Goal: Task Accomplishment & Management: Use online tool/utility

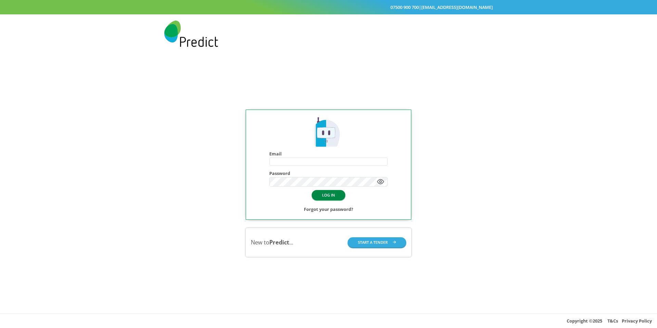
type input "**********"
click at [319, 194] on button "LOG IN" at bounding box center [329, 195] width 34 height 10
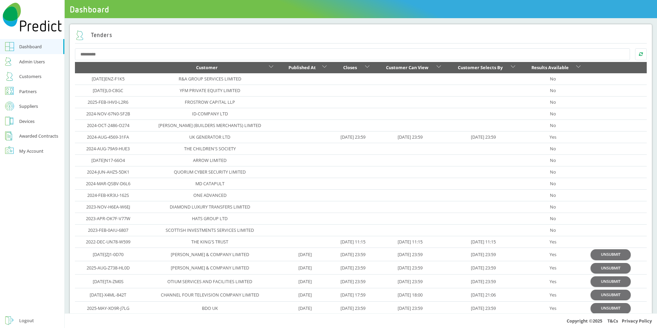
click at [230, 53] on input "text" at bounding box center [352, 54] width 555 height 12
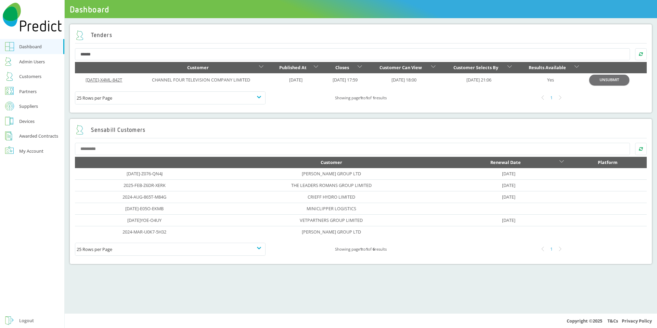
type input "******"
click at [109, 80] on link "[DATE]-X4ML-842T" at bounding box center [104, 80] width 37 height 6
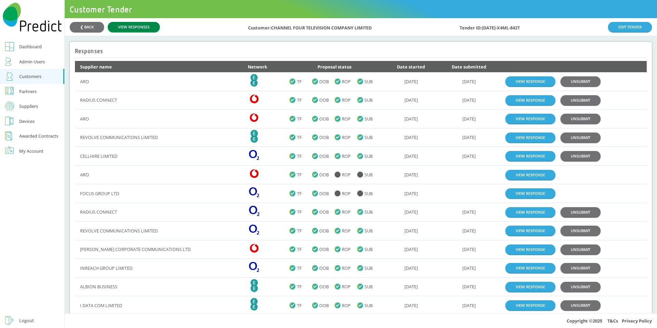
click at [130, 30] on link "VIEW RESPONSES" at bounding box center [134, 27] width 52 height 10
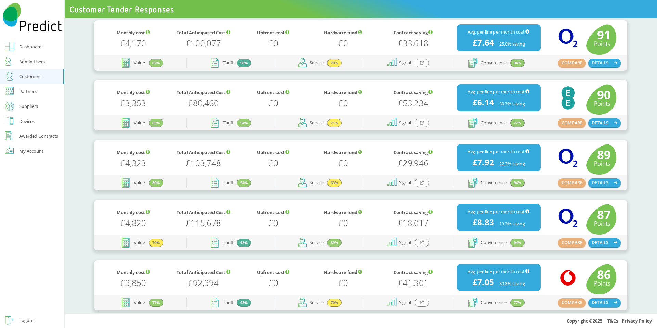
scroll to position [271, 0]
click at [591, 239] on button "DETAILS" at bounding box center [604, 242] width 33 height 9
click at [599, 185] on button "DETAILS" at bounding box center [604, 182] width 33 height 9
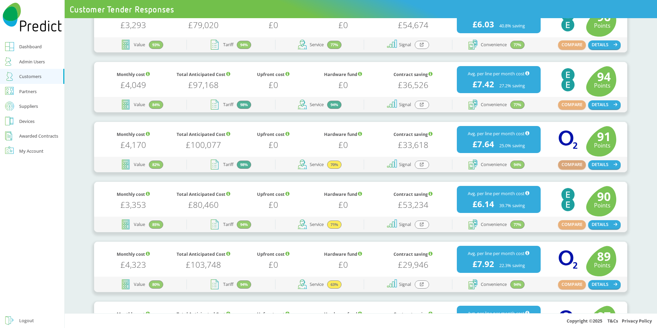
scroll to position [165, 0]
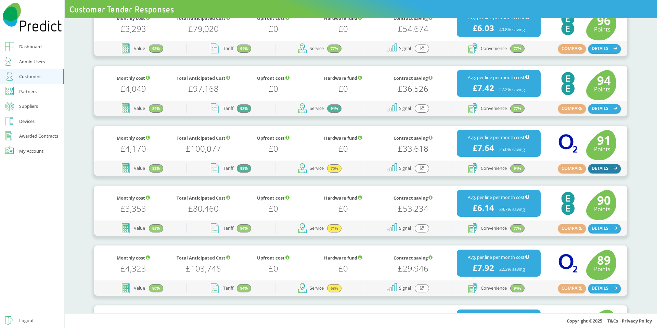
click at [603, 170] on button "DETAILS" at bounding box center [604, 168] width 33 height 9
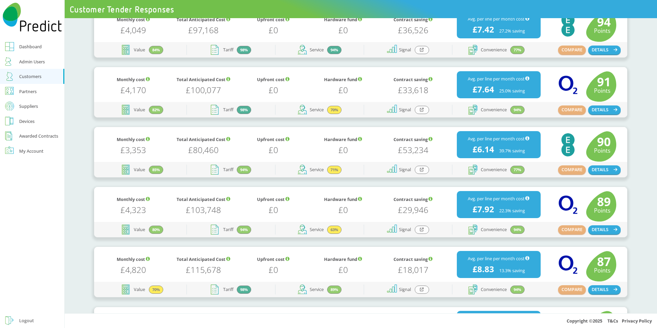
scroll to position [230, 0]
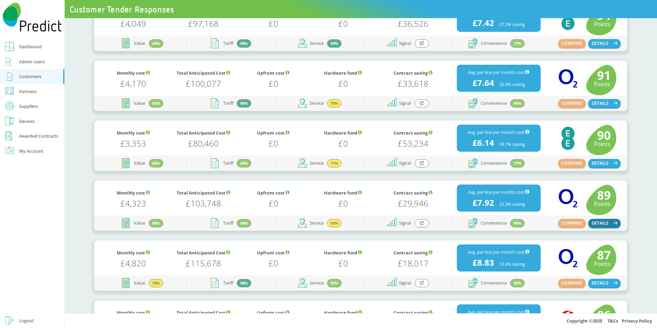
click at [602, 226] on button "DETAILS" at bounding box center [604, 223] width 33 height 9
drag, startPoint x: 420, startPoint y: 220, endPoint x: 626, endPoint y: 276, distance: 213.1
click at [607, 282] on button "DETAILS" at bounding box center [604, 282] width 33 height 9
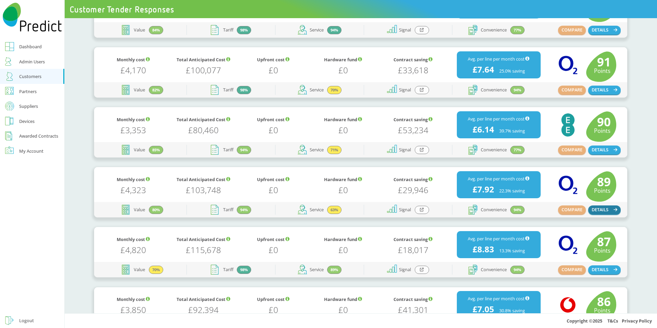
scroll to position [244, 0]
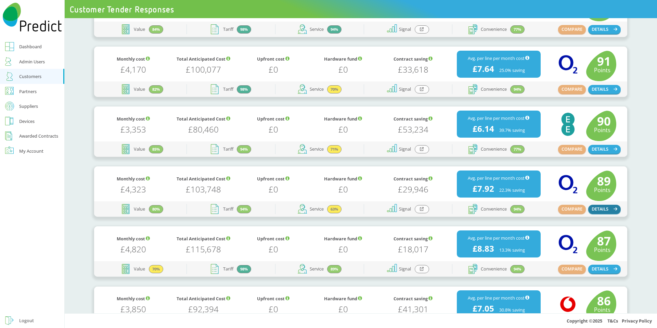
click at [602, 209] on button "DETAILS" at bounding box center [604, 209] width 33 height 9
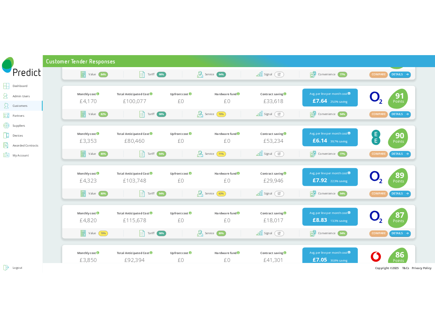
scroll to position [229, 0]
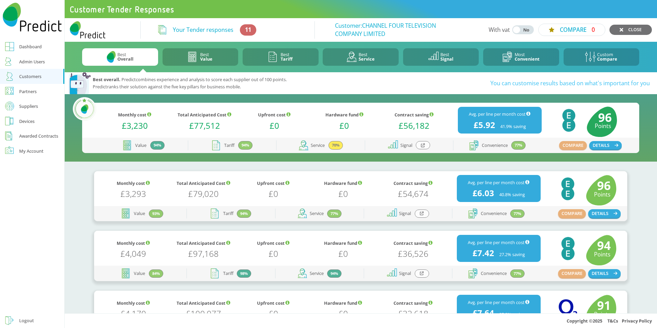
click at [33, 71] on link "Customers" at bounding box center [32, 76] width 64 height 15
click at [435, 144] on icon "button" at bounding box center [616, 145] width 4 height 4
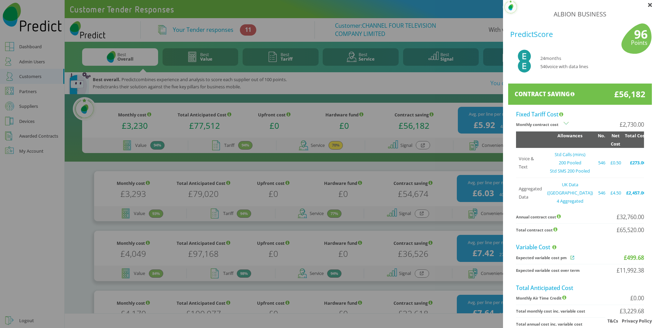
drag, startPoint x: 419, startPoint y: 115, endPoint x: 490, endPoint y: 153, distance: 80.5
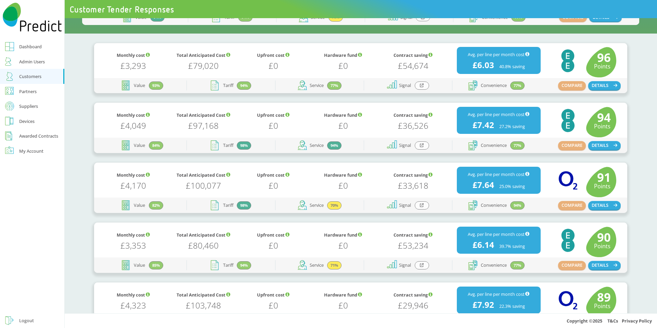
scroll to position [455, 0]
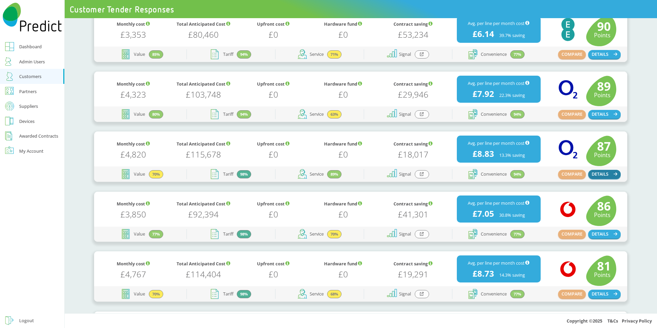
click at [435, 173] on button "DETAILS" at bounding box center [604, 174] width 33 height 9
click at [435, 120] on div "COMPARE DETAILS" at bounding box center [580, 114] width 80 height 15
drag, startPoint x: 566, startPoint y: 111, endPoint x: 566, endPoint y: 135, distance: 23.9
click at [435, 111] on button "COMPARE" at bounding box center [572, 114] width 28 height 9
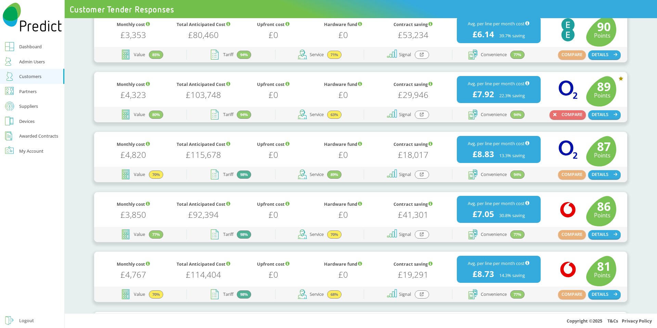
drag, startPoint x: 567, startPoint y: 162, endPoint x: 563, endPoint y: 169, distance: 7.2
click at [435, 164] on div "O2 Logo" at bounding box center [568, 151] width 36 height 38
click at [435, 171] on button "COMPARE" at bounding box center [572, 174] width 28 height 9
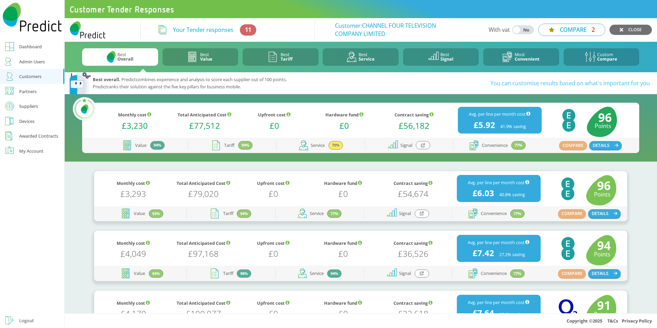
click at [435, 28] on button "COMPARE 2" at bounding box center [571, 30] width 67 height 13
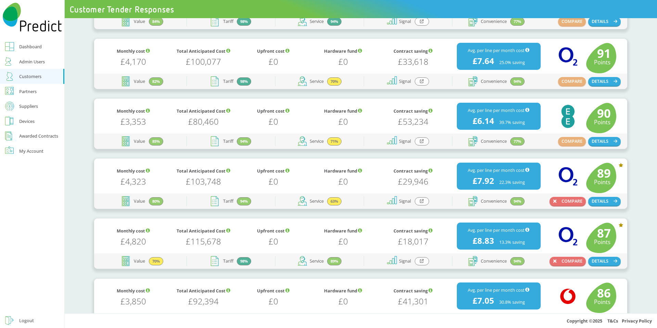
scroll to position [245, 0]
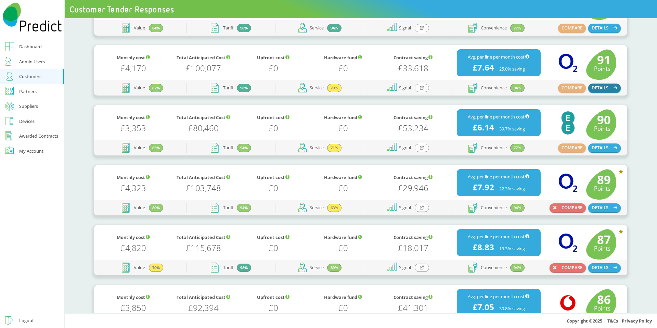
click at [435, 86] on button "DETAILS" at bounding box center [604, 87] width 33 height 9
click at [435, 88] on button "COMPARE" at bounding box center [572, 87] width 28 height 9
click at [435, 208] on button "DETAILS" at bounding box center [604, 207] width 33 height 9
click at [435, 209] on button "COMPARE" at bounding box center [567, 207] width 36 height 9
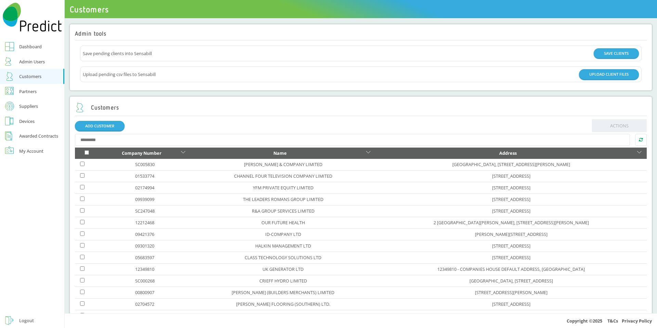
click at [328, 144] on input "text" at bounding box center [352, 140] width 555 height 12
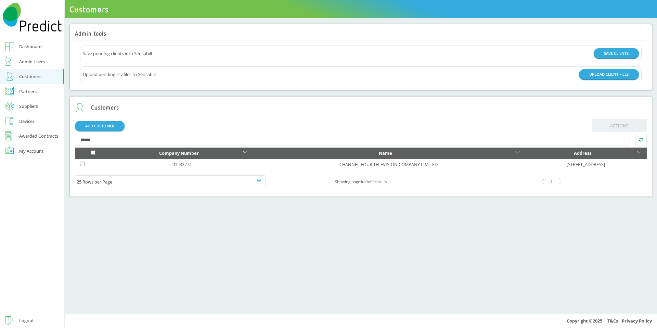
type input "******"
click at [379, 167] on td "CHANNEL FOUR TELEVISION COMPANY LIMITED" at bounding box center [388, 164] width 272 height 11
click at [379, 166] on link "CHANNEL FOUR TELEVISION COMPANY LIMITED" at bounding box center [388, 164] width 98 height 6
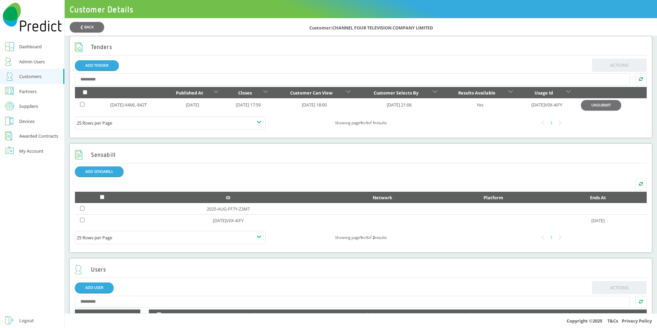
scroll to position [275, 0]
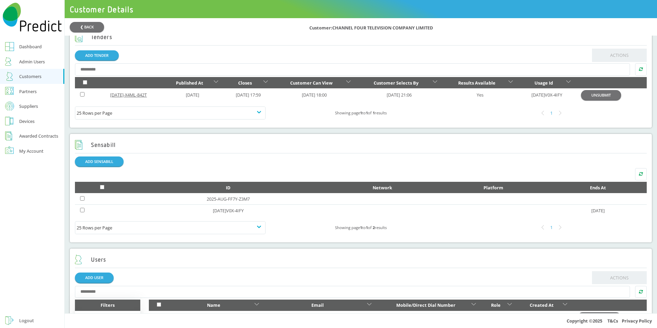
click at [142, 96] on link "2025-JUL-X4ML-842T" at bounding box center [128, 95] width 37 height 6
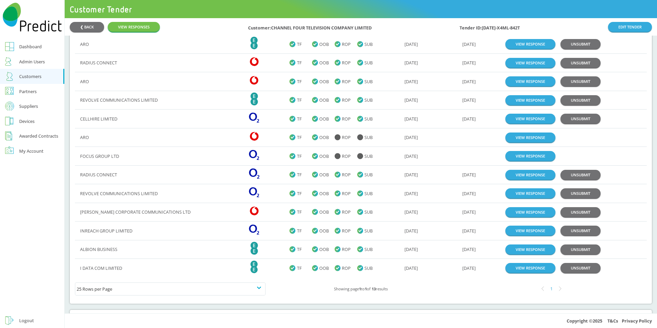
scroll to position [40, 0]
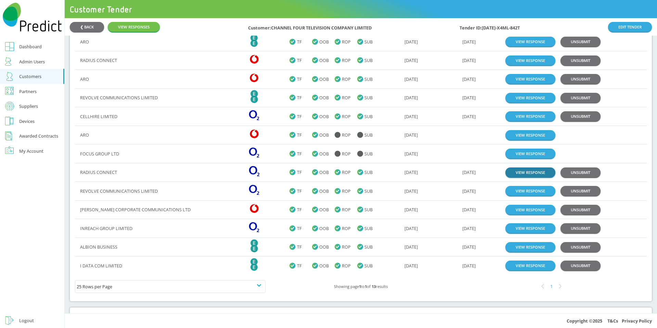
click at [517, 172] on link "VIEW RESPONSE" at bounding box center [530, 172] width 50 height 10
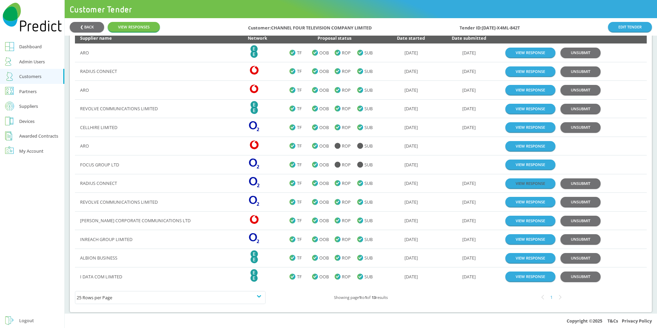
scroll to position [23, 0]
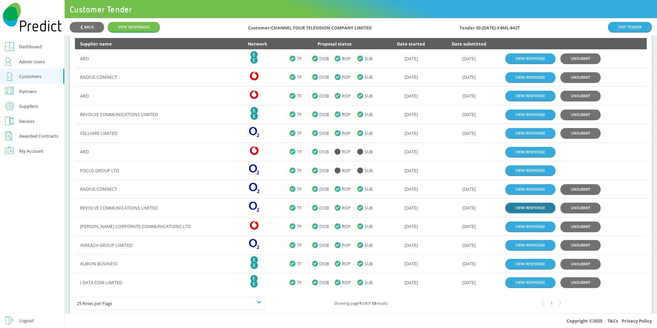
click at [514, 208] on link "VIEW RESPONSE" at bounding box center [530, 207] width 50 height 10
click at [512, 190] on link "VIEW RESPONSE" at bounding box center [530, 189] width 50 height 10
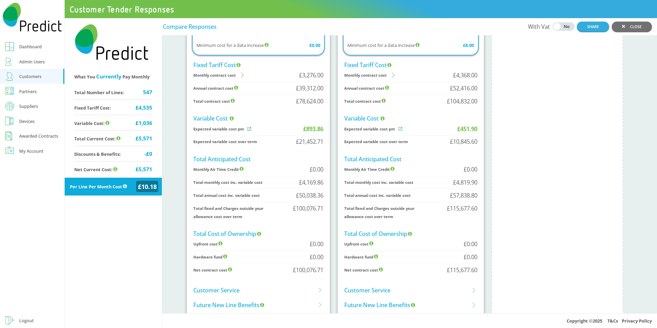
scroll to position [424, 0]
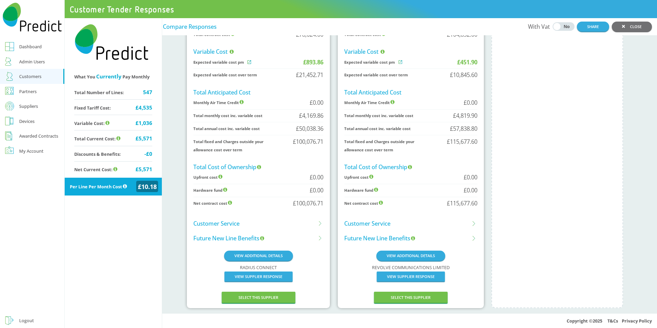
click at [280, 225] on li "Customer Service" at bounding box center [258, 223] width 130 height 15
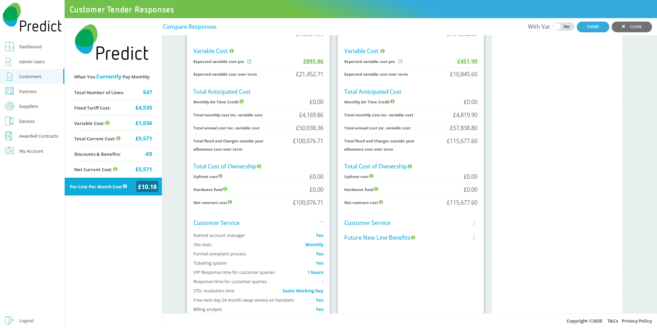
click at [390, 225] on li "Customer Service" at bounding box center [410, 222] width 133 height 15
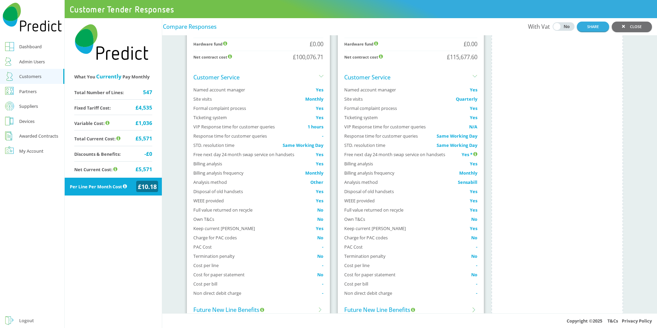
scroll to position [573, 0]
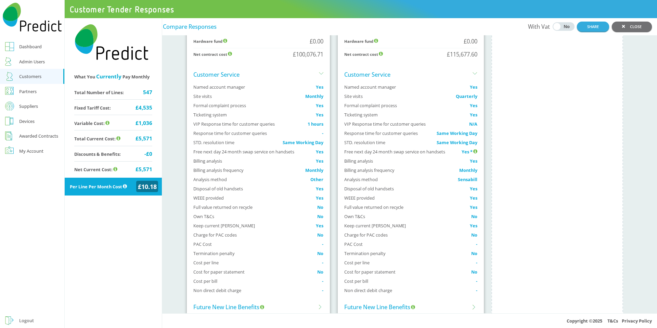
click at [459, 167] on div "Monthly" at bounding box center [468, 170] width 18 height 8
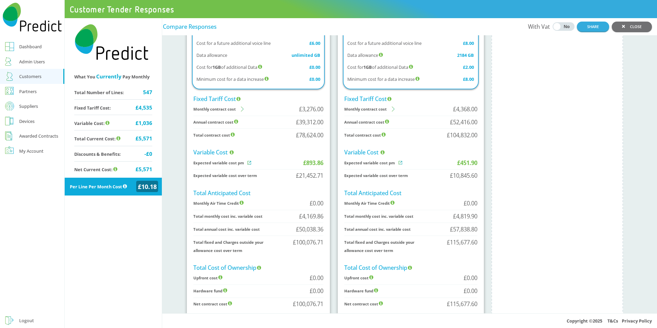
scroll to position [642, 0]
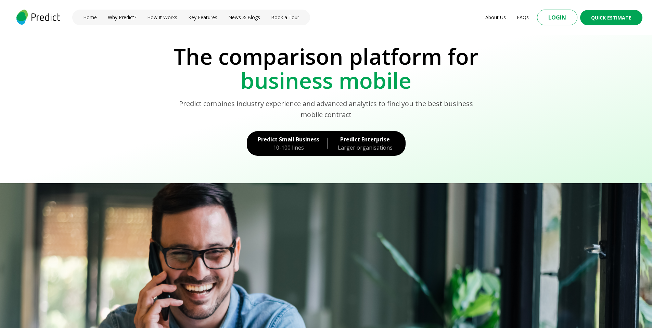
click at [298, 150] on div "10-100 lines" at bounding box center [289, 147] width 62 height 8
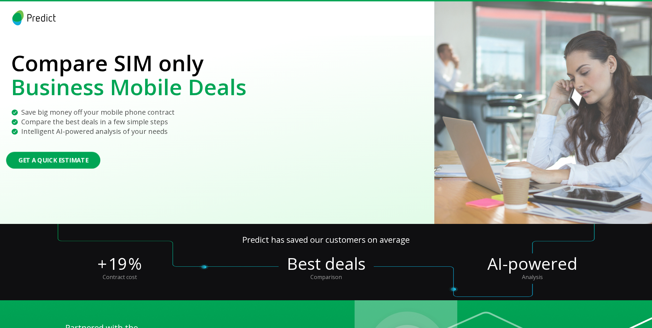
click at [75, 158] on button "Get a Quick Estimate" at bounding box center [53, 160] width 94 height 17
